Goal: Go to known website: Access a specific website the user already knows

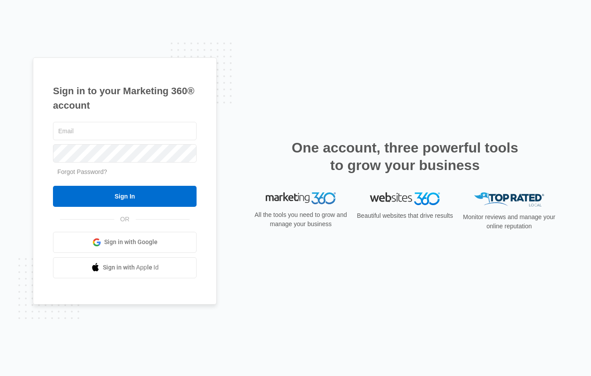
click at [84, 121] on div at bounding box center [125, 131] width 144 height 22
click at [86, 130] on input "text" at bounding box center [125, 131] width 144 height 18
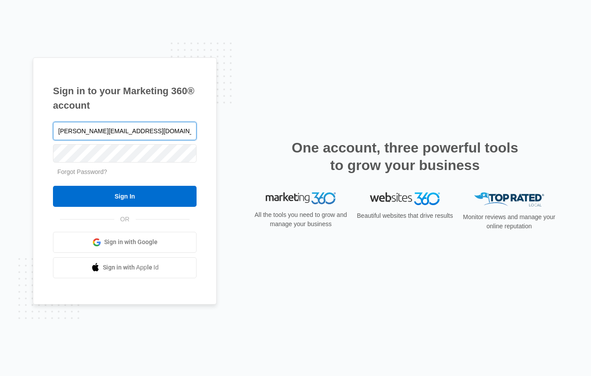
type input "[PERSON_NAME][EMAIL_ADDRESS][DOMAIN_NAME]"
click at [53, 186] on input "Sign In" at bounding box center [125, 196] width 144 height 21
